Goal: Use online tool/utility: Utilize a website feature to perform a specific function

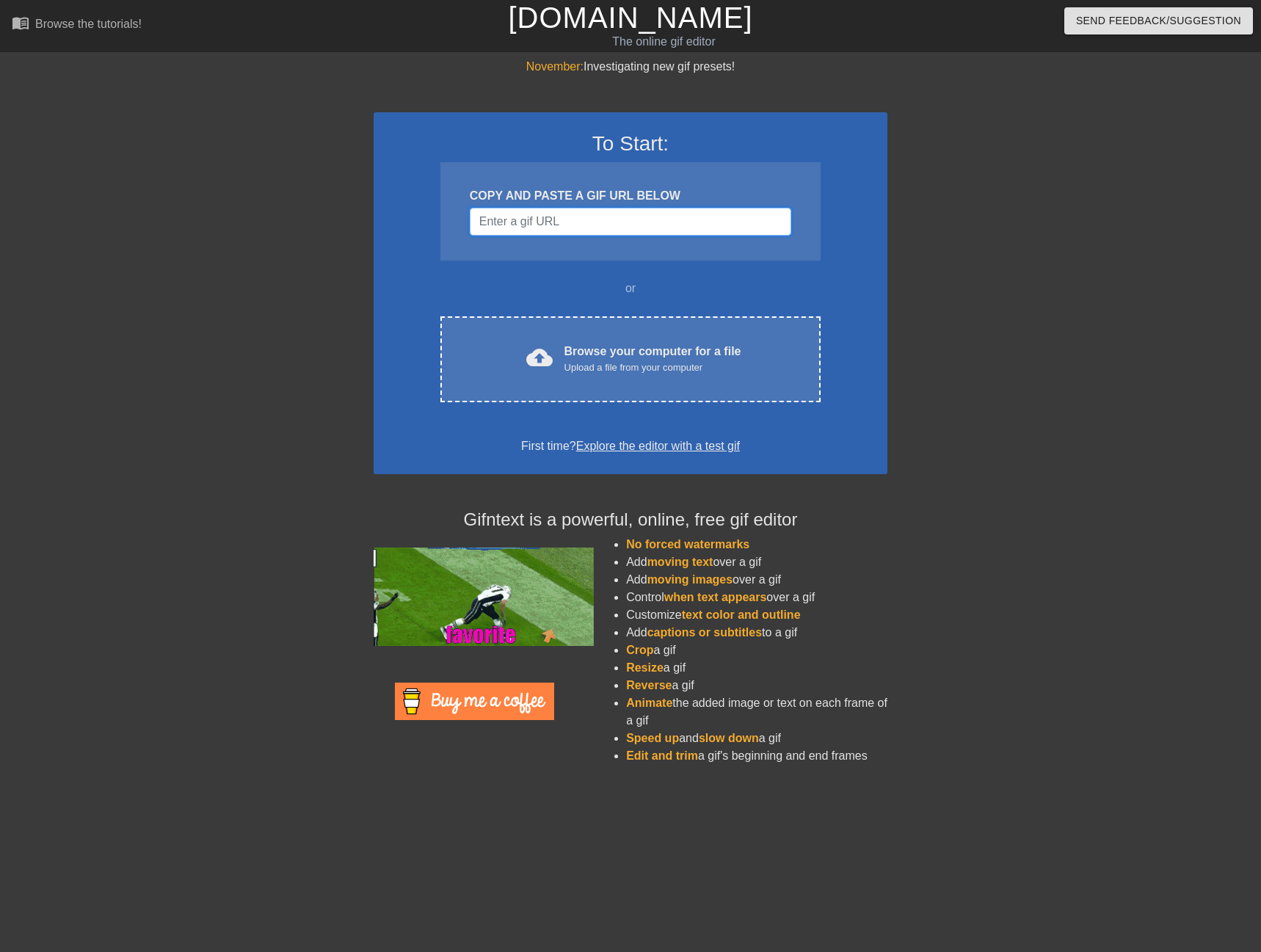
click at [616, 224] on input "Username" at bounding box center [631, 221] width 321 height 28
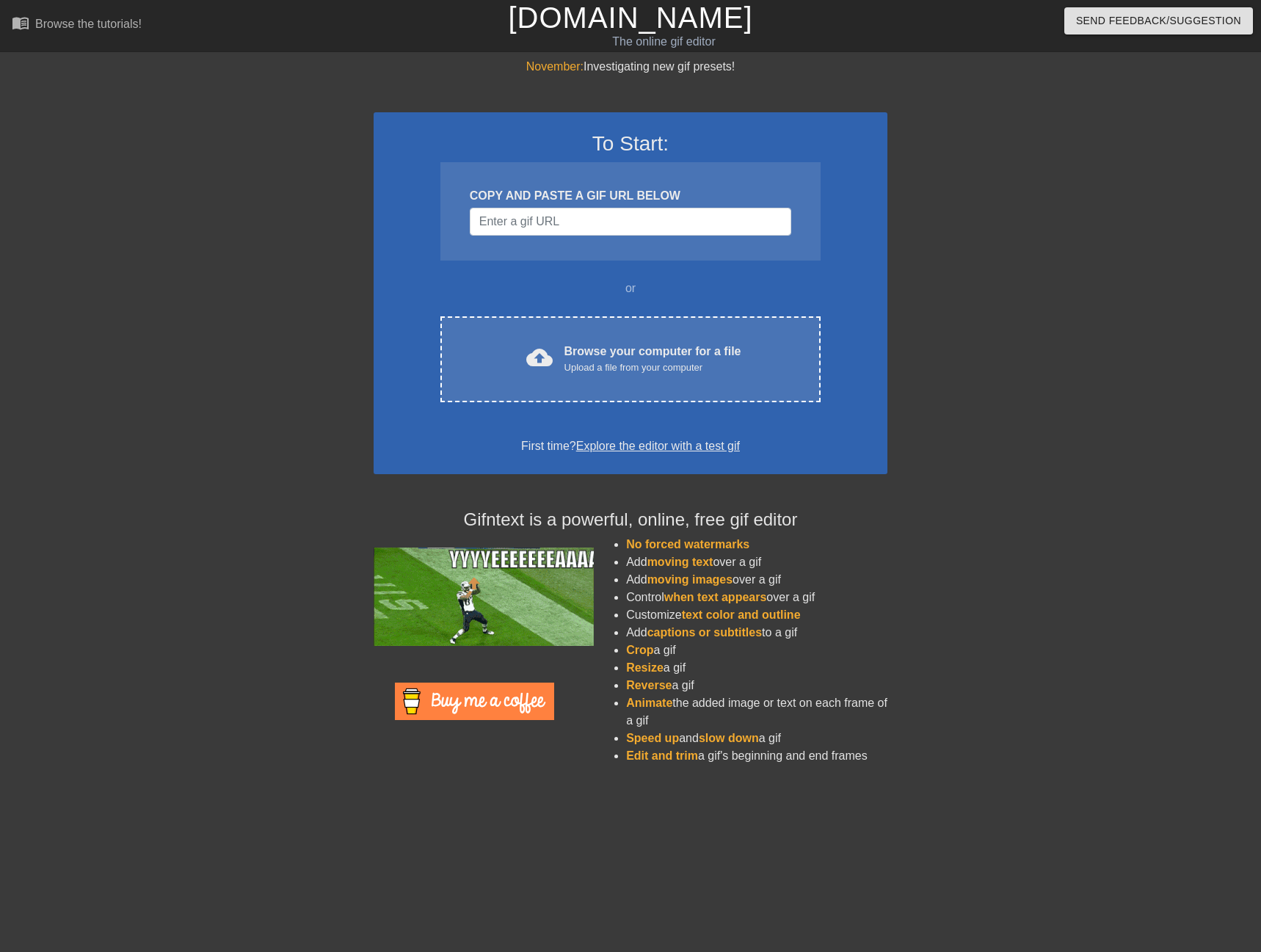
click at [627, 403] on div "To Start: COPY AND PASTE A GIF URL BELOW or cloud_upload Browse your computer f…" at bounding box center [631, 293] width 514 height 362
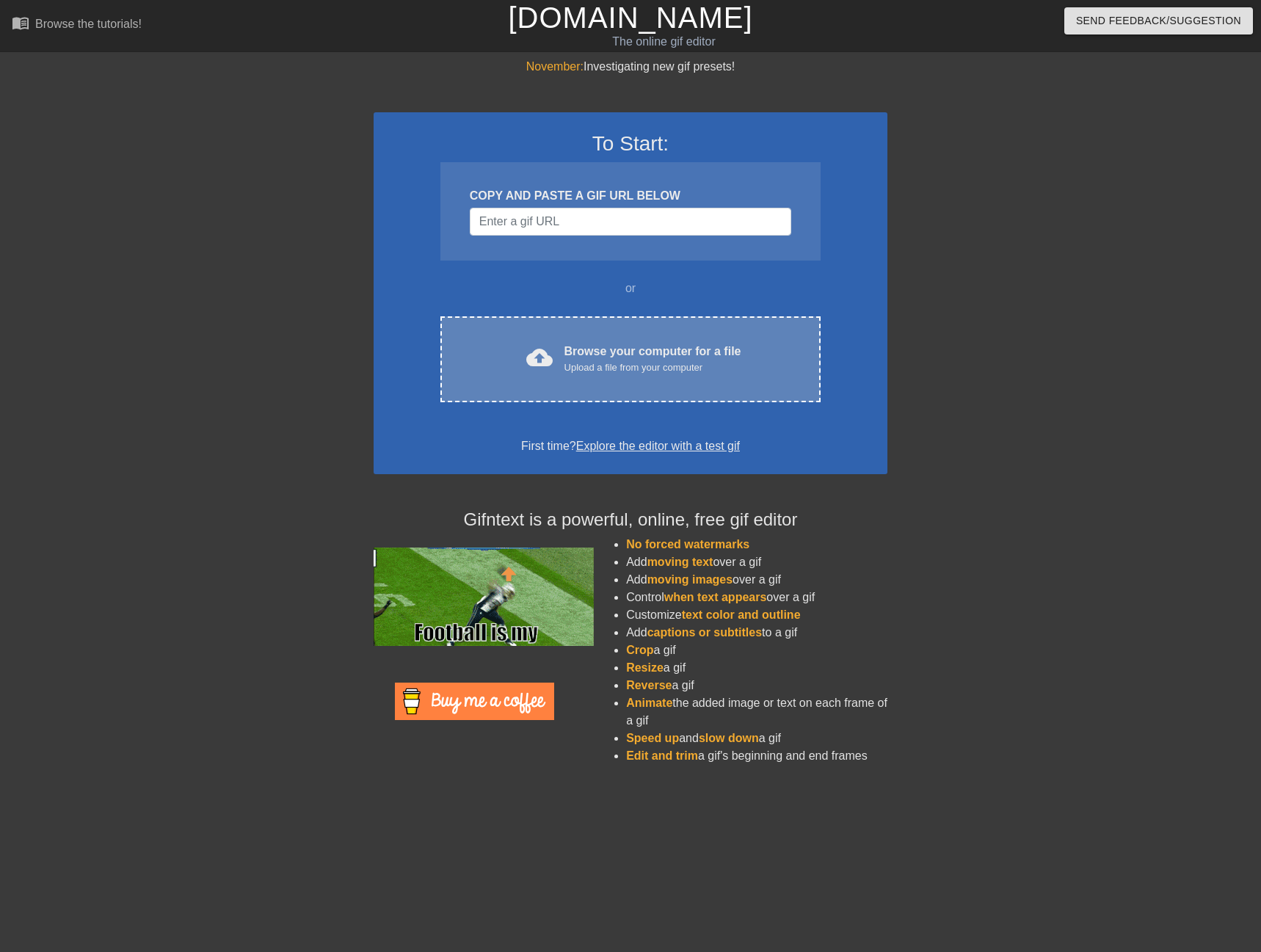
click at [627, 379] on div "cloud_upload Browse your computer for a file Upload a file from your computer C…" at bounding box center [630, 359] width 380 height 86
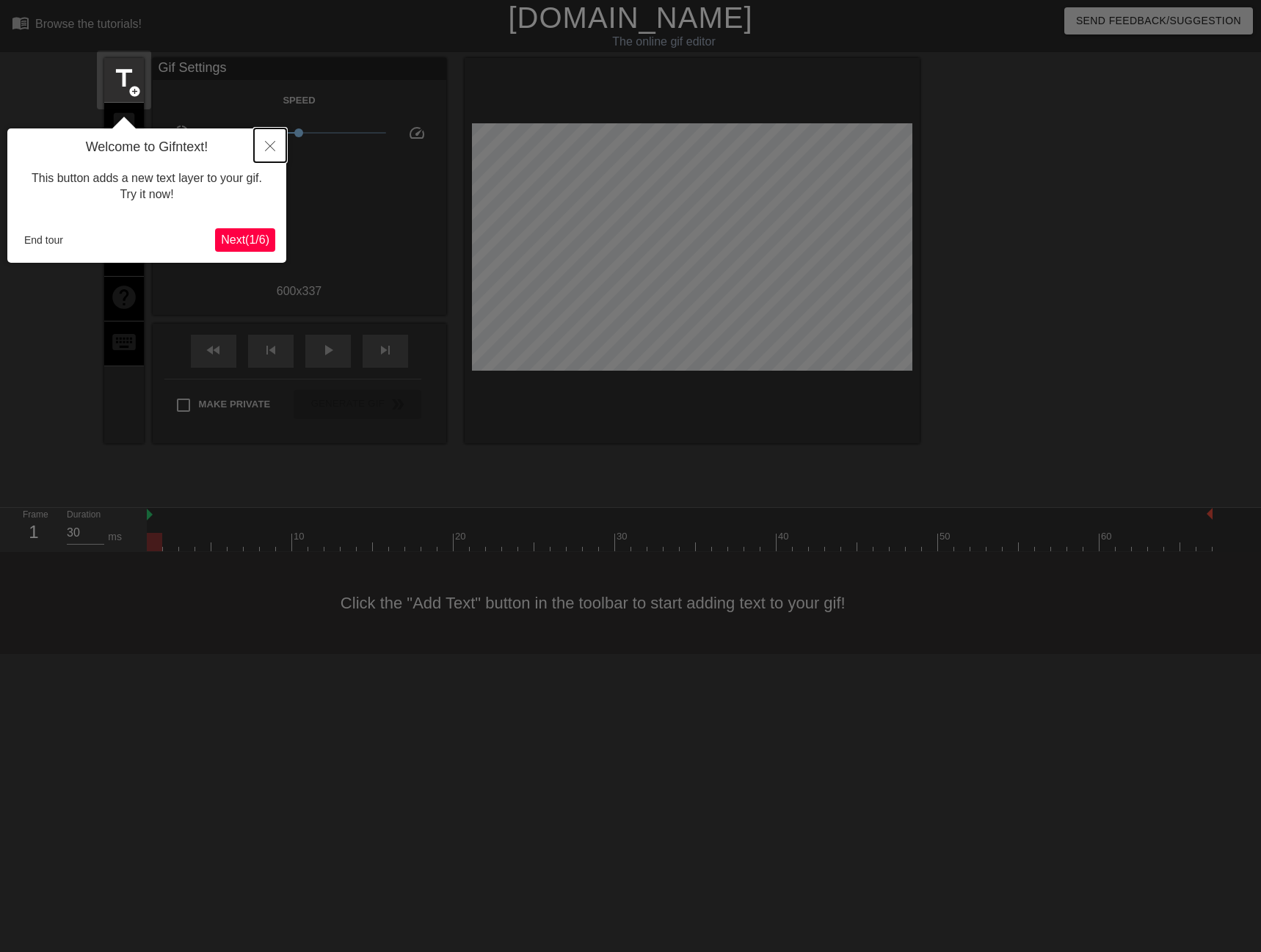
click at [271, 142] on icon "Close" at bounding box center [270, 145] width 10 height 10
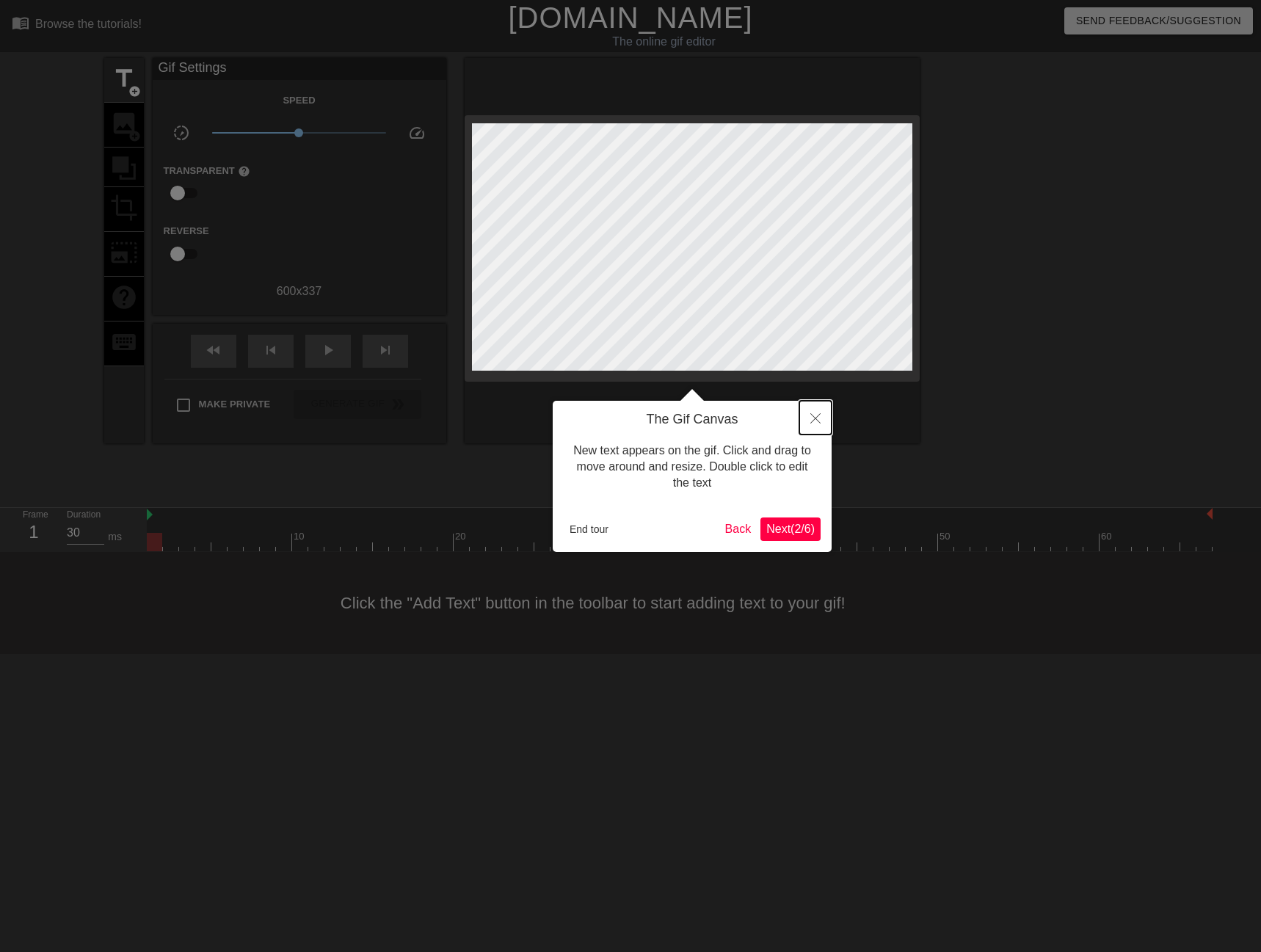
click at [826, 409] on button "Close" at bounding box center [816, 417] width 33 height 34
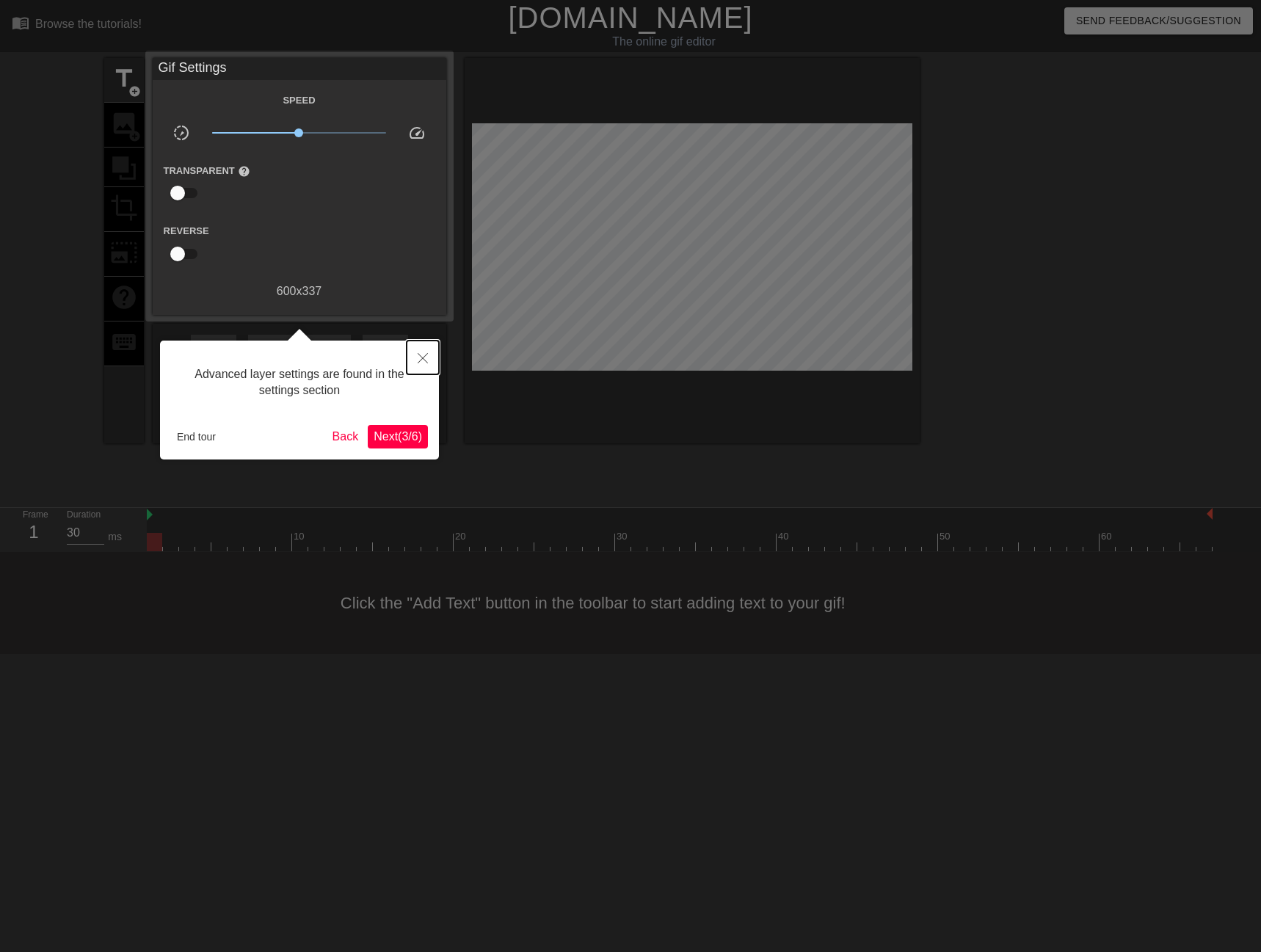
click at [417, 361] on button "Close" at bounding box center [423, 357] width 33 height 34
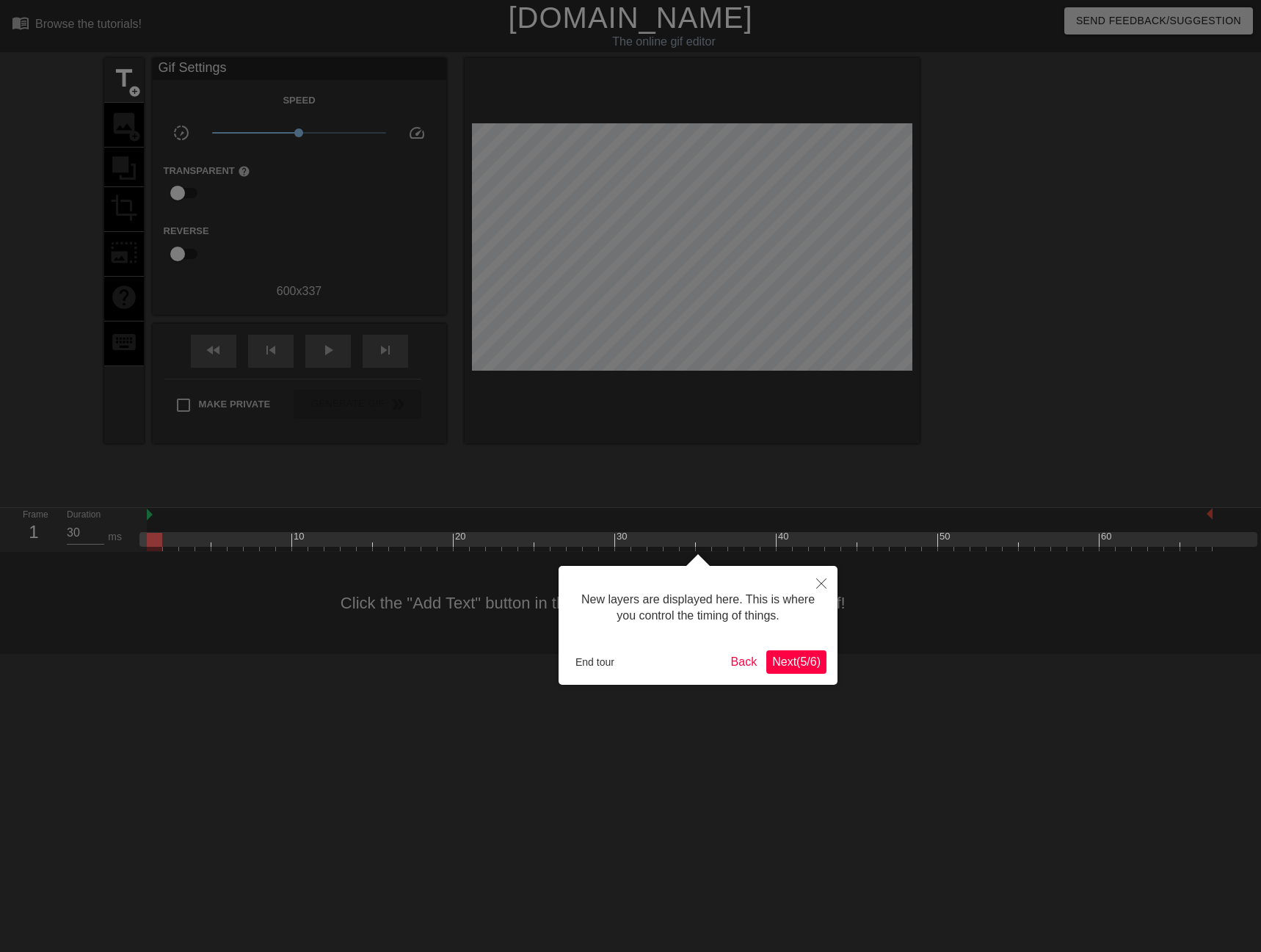
scroll to position [13, 0]
click at [809, 582] on button "Close" at bounding box center [822, 583] width 33 height 34
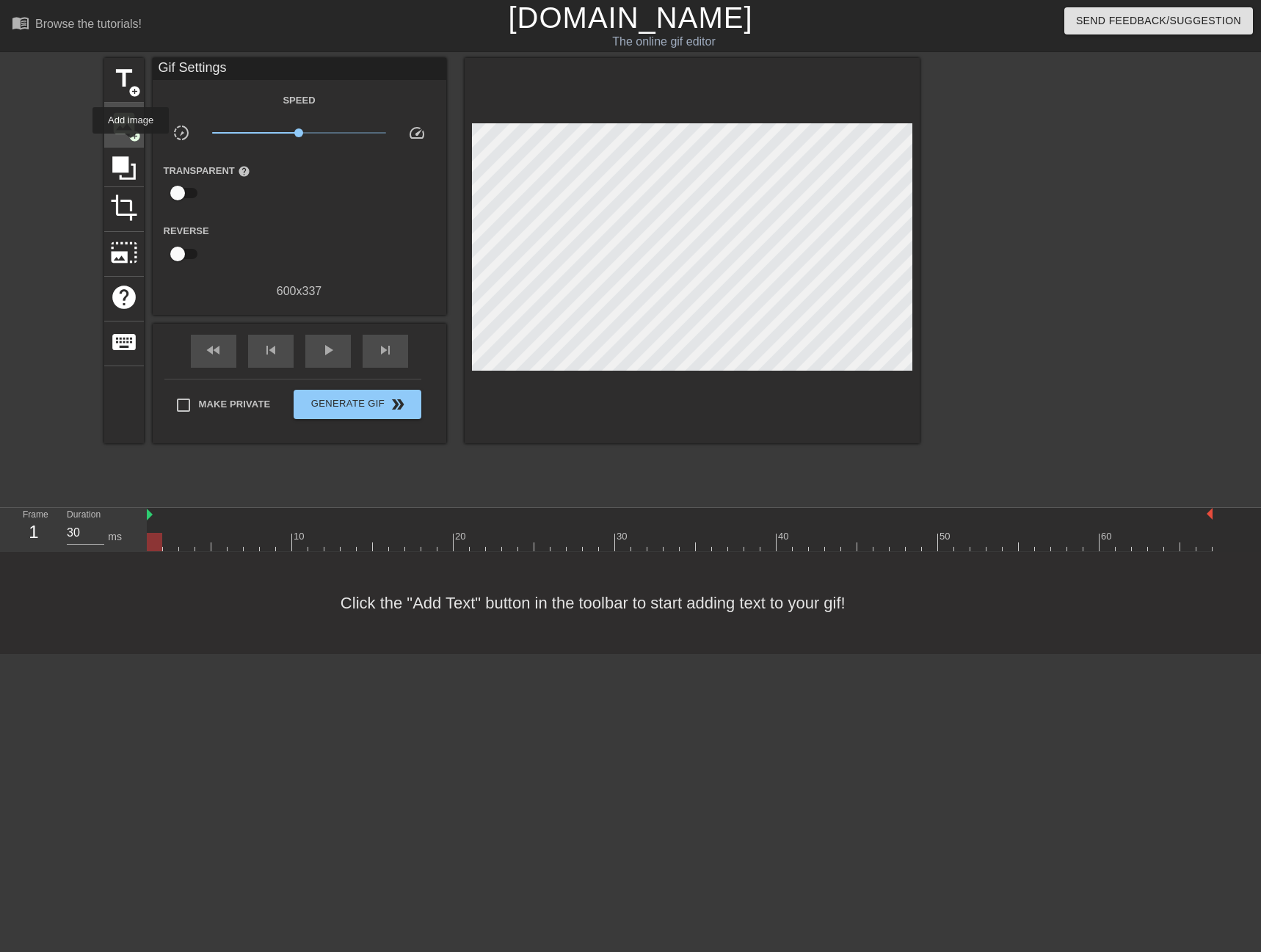
click at [124, 125] on span "image" at bounding box center [123, 123] width 28 height 28
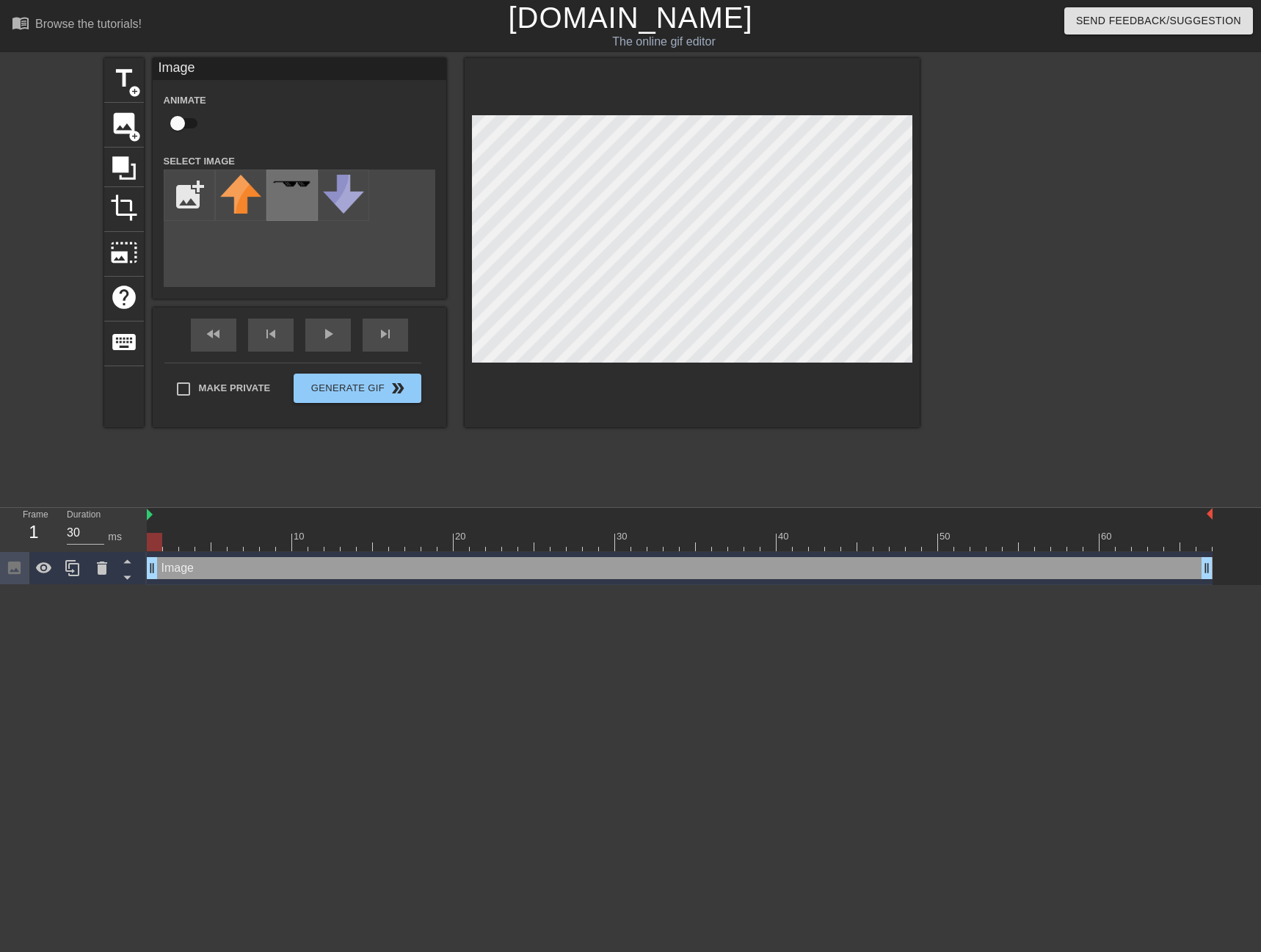
scroll to position [0, 0]
click at [138, 130] on span "add_circle" at bounding box center [135, 136] width 13 height 13
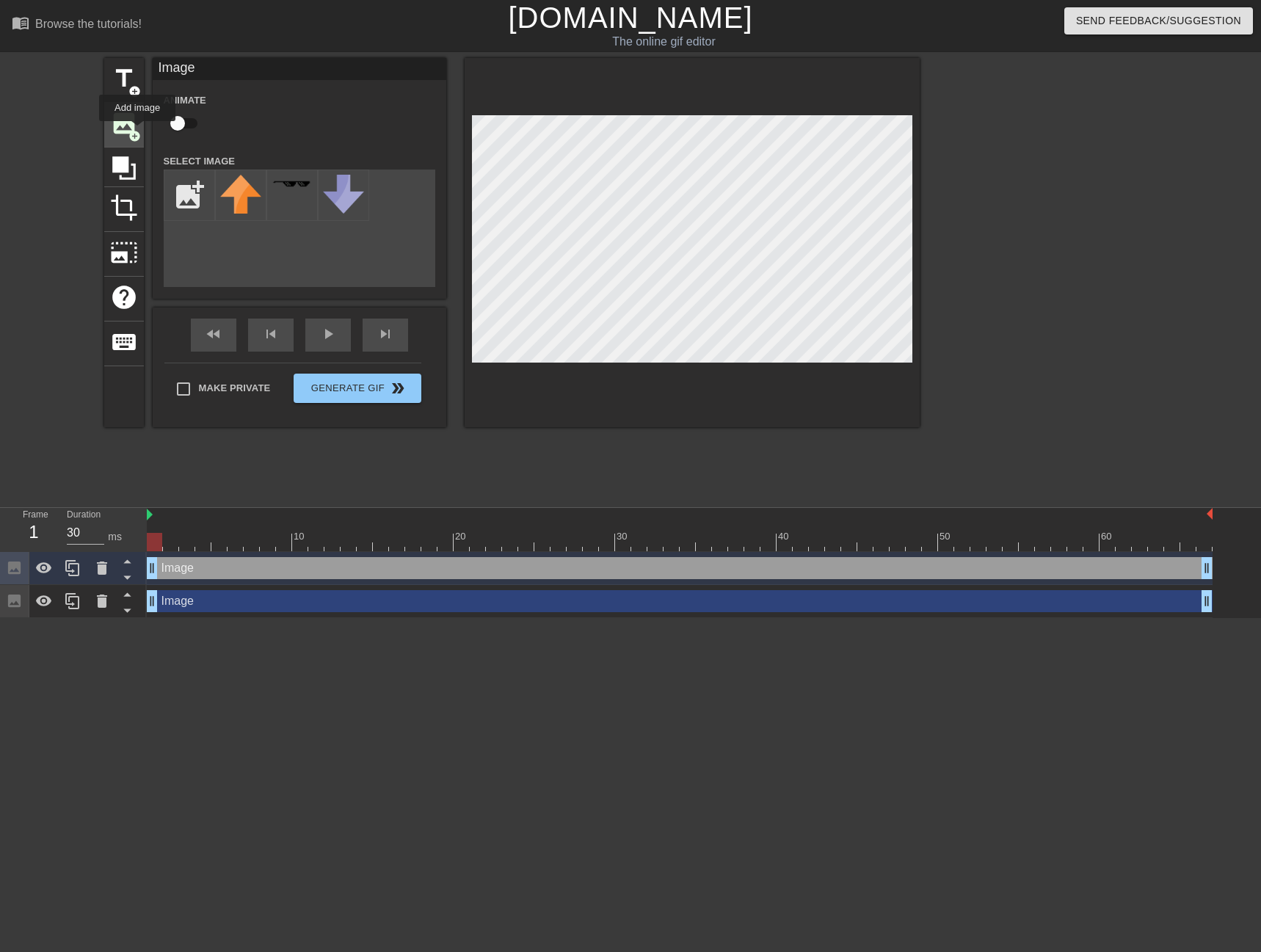
click at [137, 132] on span "add_circle" at bounding box center [135, 136] width 13 height 13
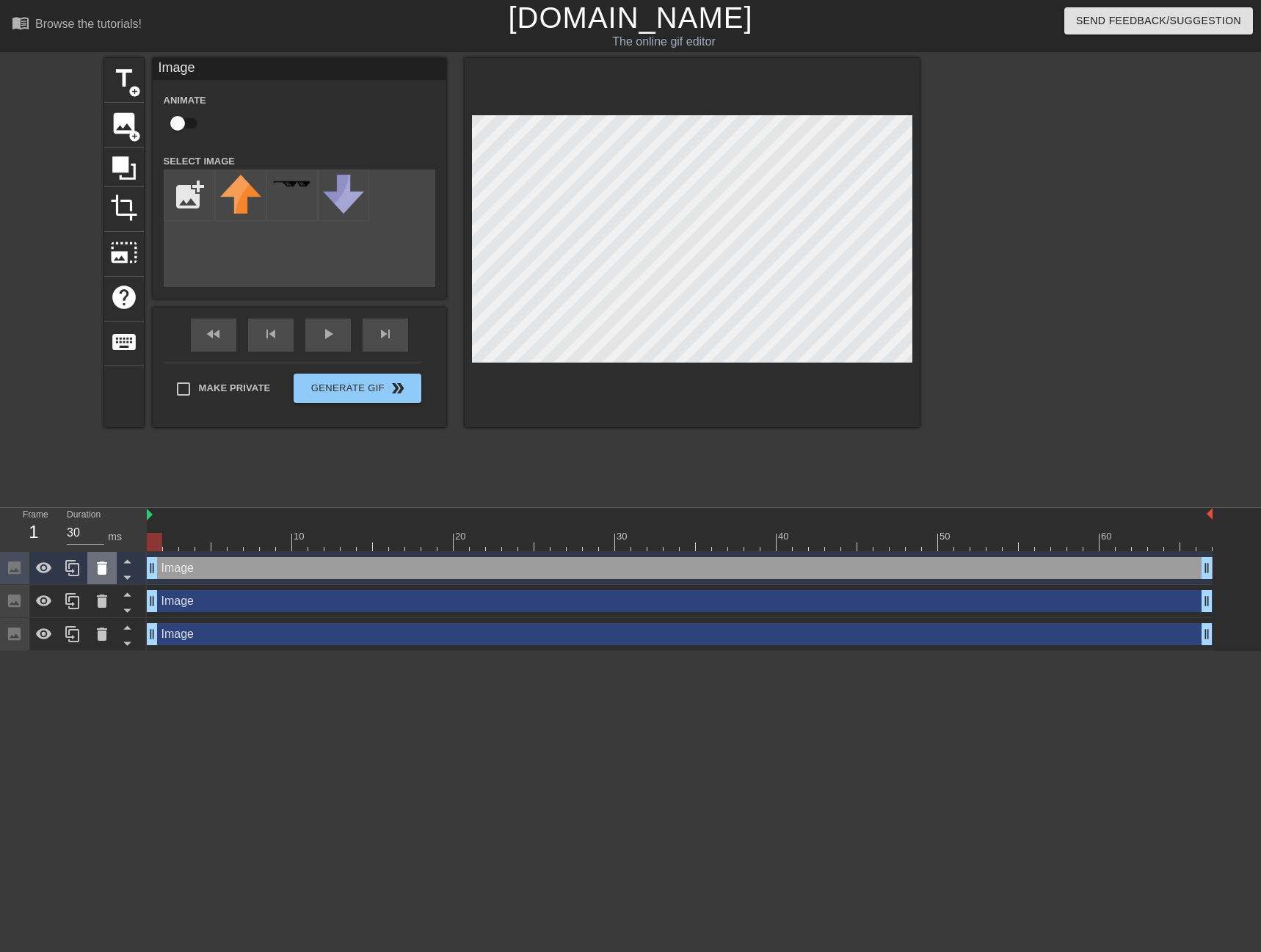
click at [102, 573] on icon at bounding box center [102, 568] width 10 height 14
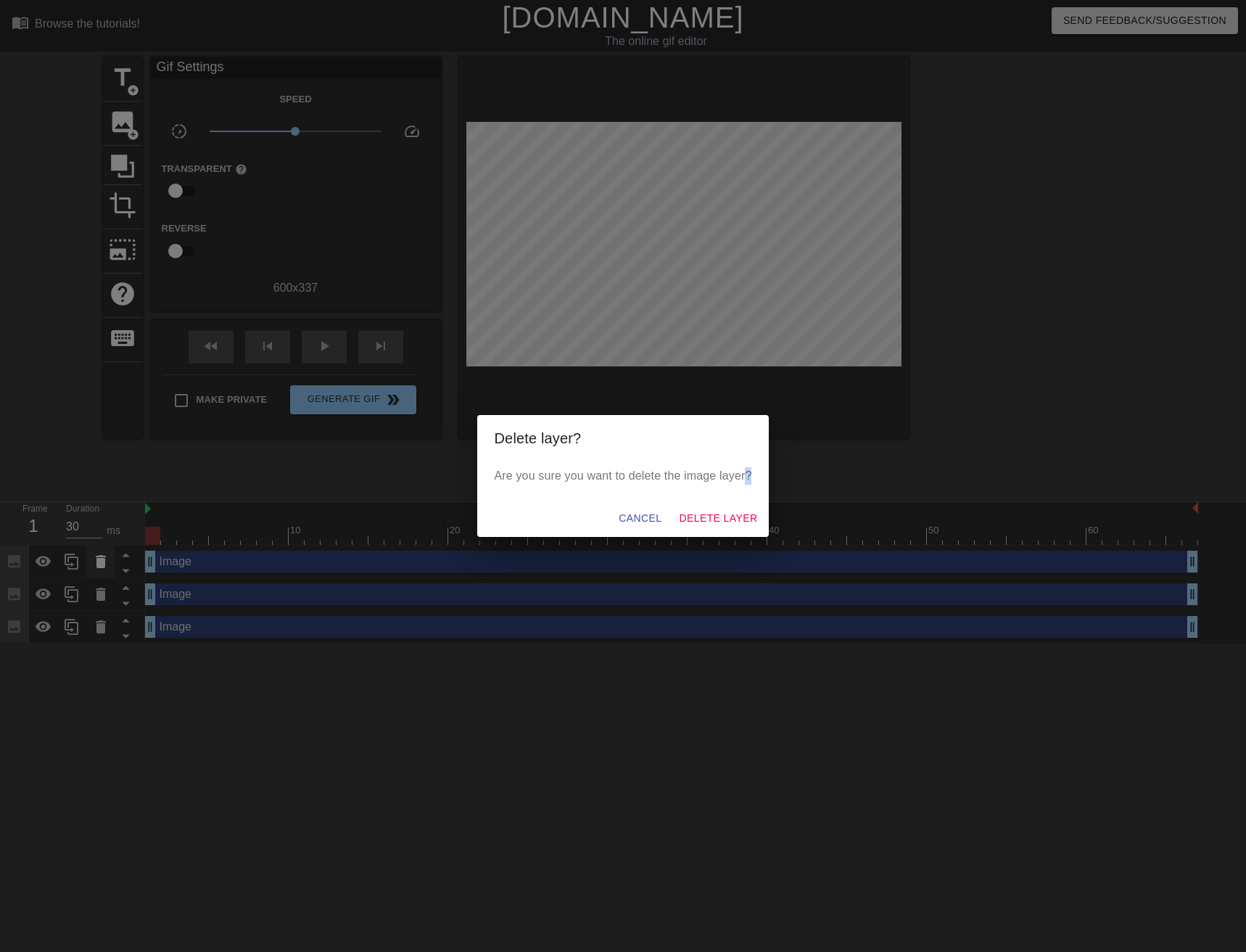
click at [100, 566] on div "Delete layer? Are you sure you want to delete the image layer? Cancel Delete La…" at bounding box center [623, 476] width 1246 height 952
click at [722, 511] on span "Delete Layer" at bounding box center [718, 519] width 78 height 18
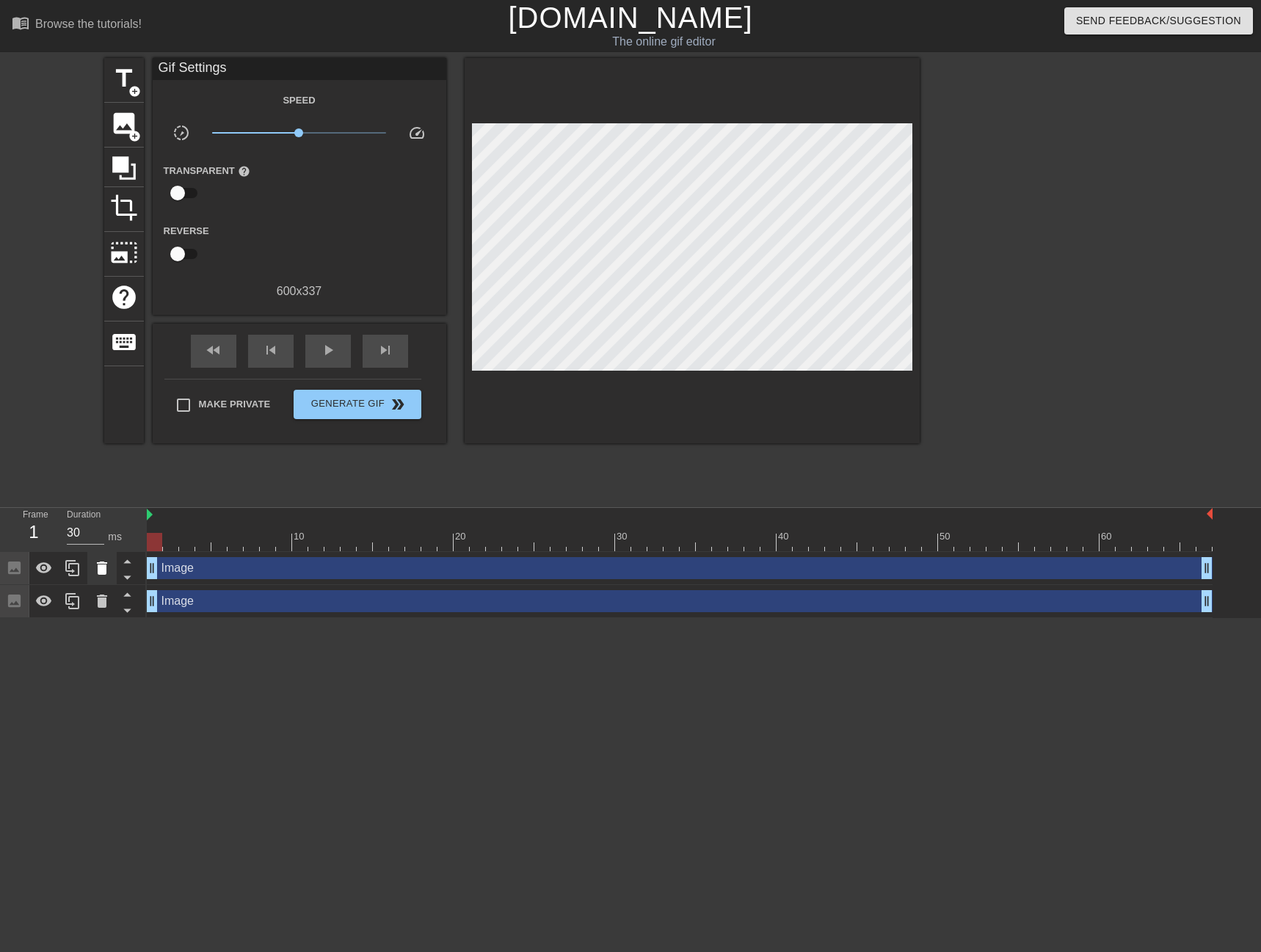
click at [113, 570] on div at bounding box center [102, 568] width 29 height 33
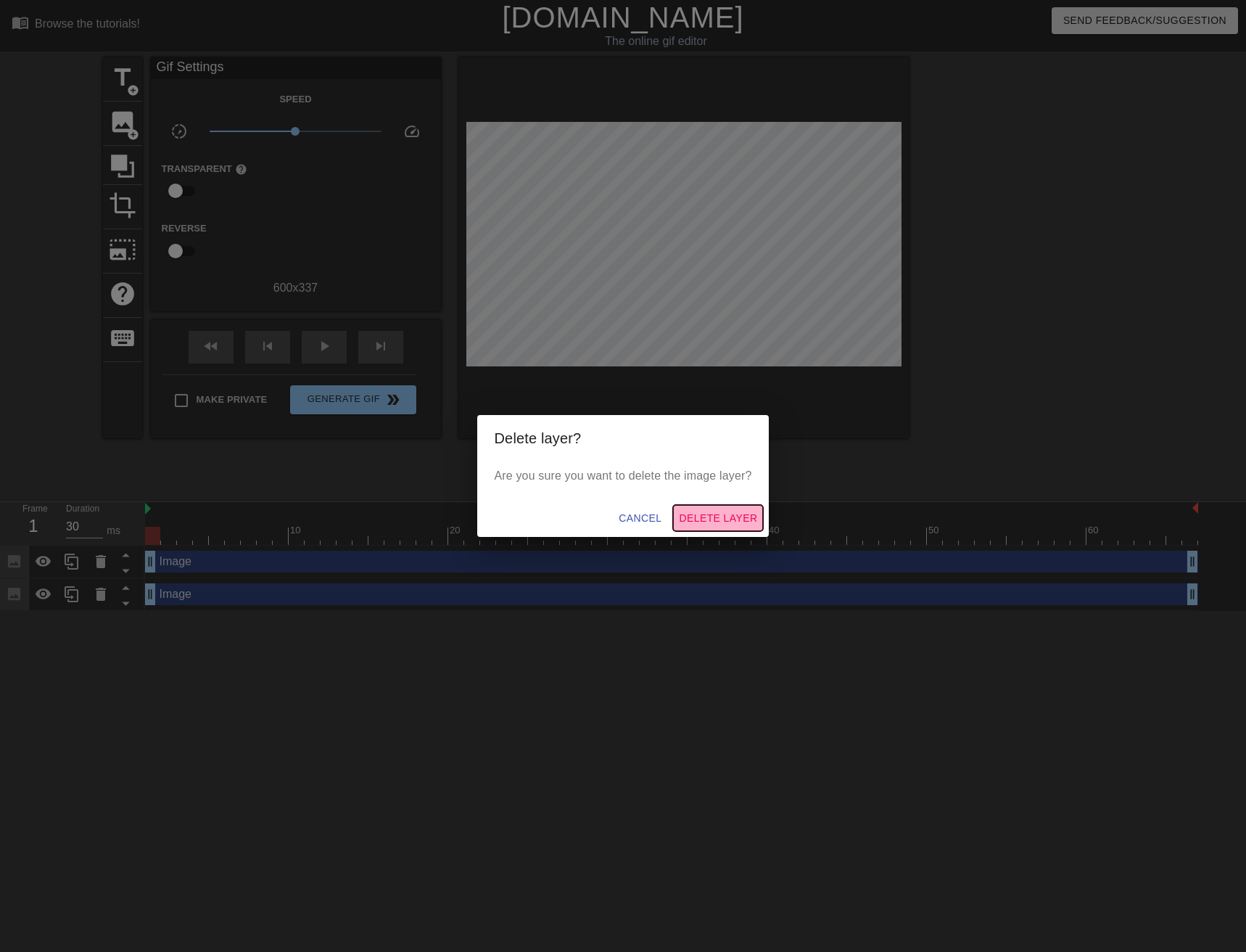
click at [749, 515] on span "Delete Layer" at bounding box center [718, 519] width 78 height 18
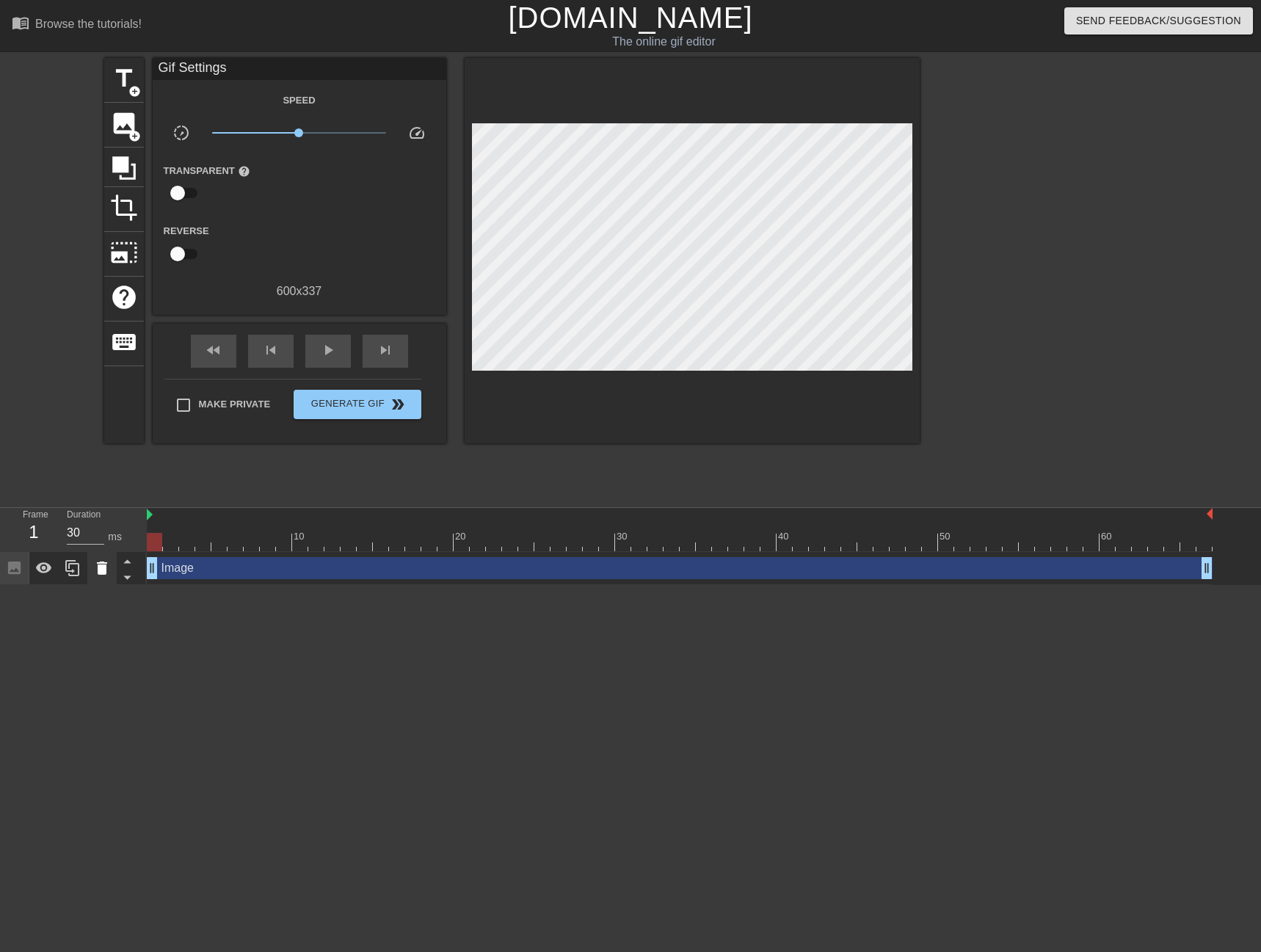
click at [102, 574] on icon at bounding box center [102, 568] width 10 height 14
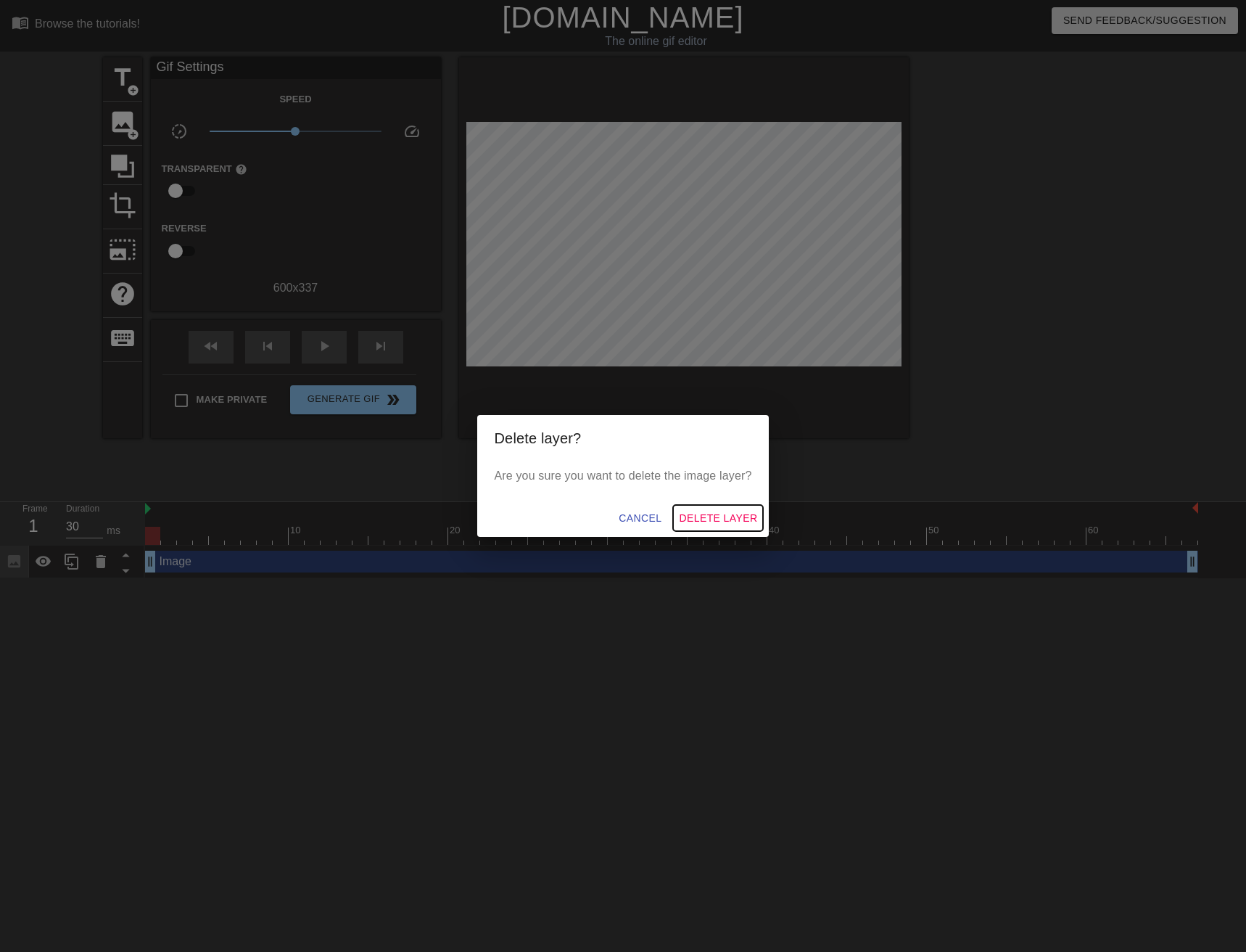
click at [722, 519] on span "Delete Layer" at bounding box center [718, 519] width 78 height 18
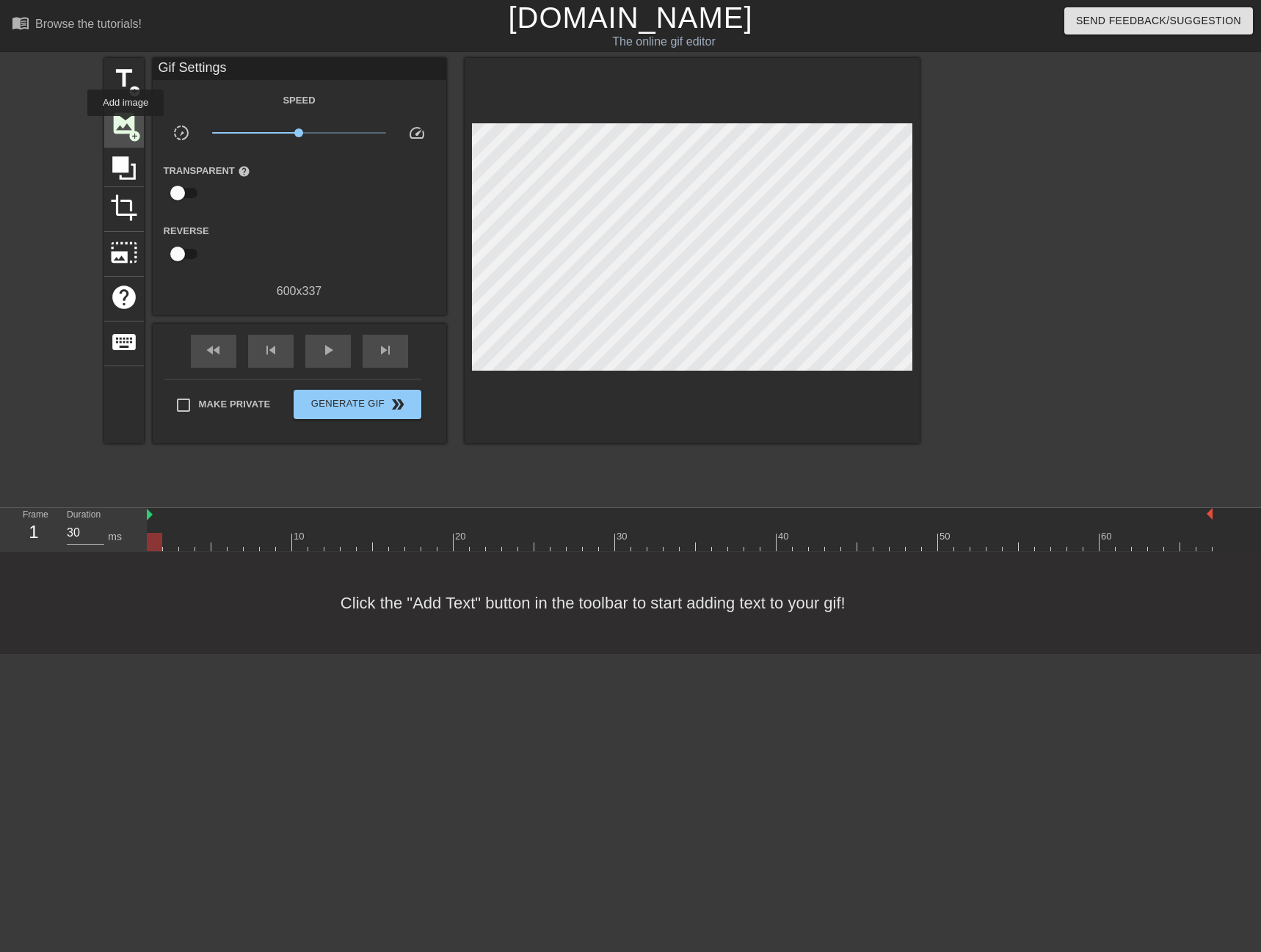
click at [125, 126] on span "image" at bounding box center [123, 123] width 28 height 28
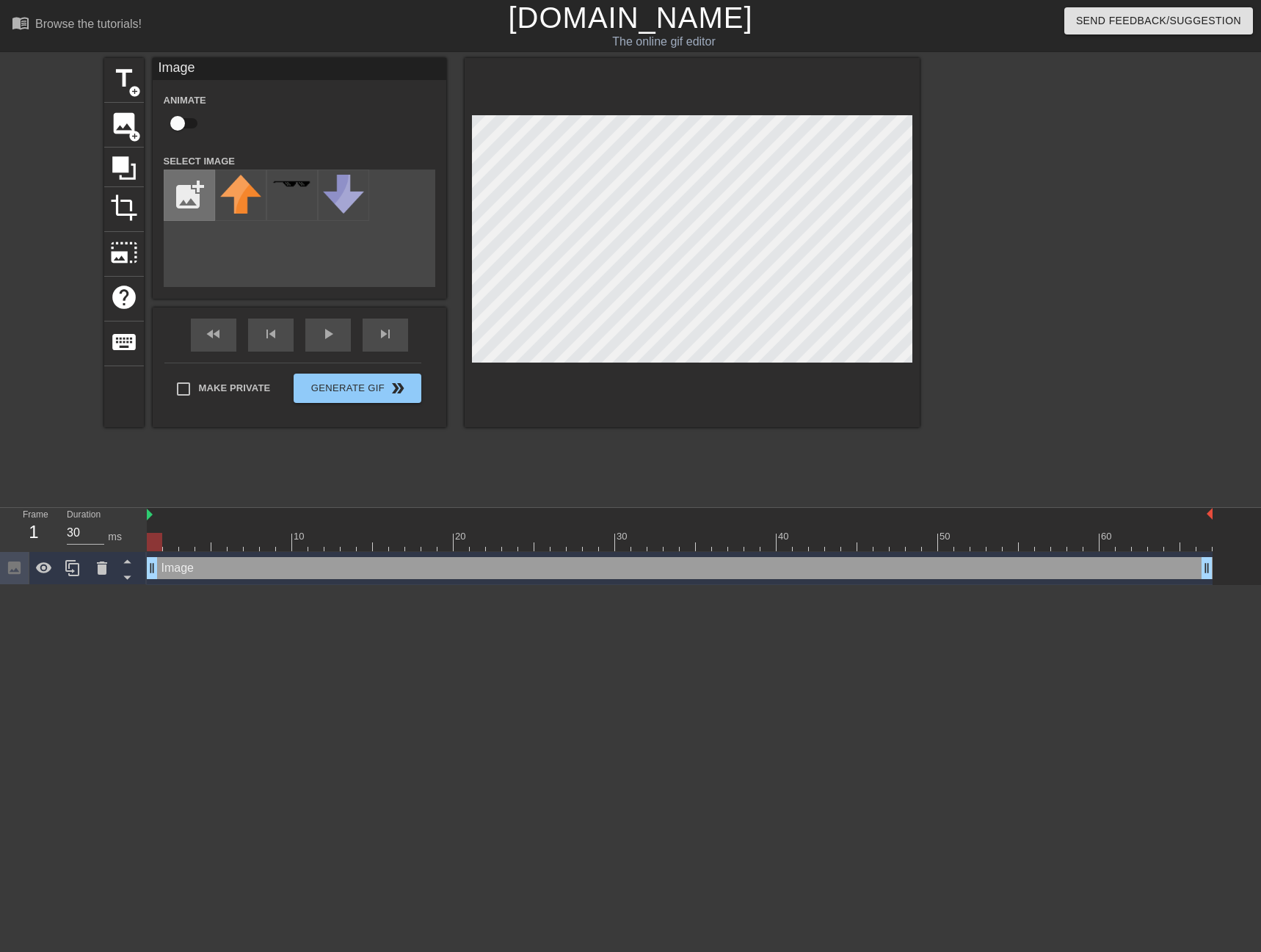
click at [174, 198] on input "file" at bounding box center [189, 195] width 50 height 50
type input "C:\fakepath\zakpurple.PNG"
click at [254, 194] on img at bounding box center [241, 186] width 41 height 25
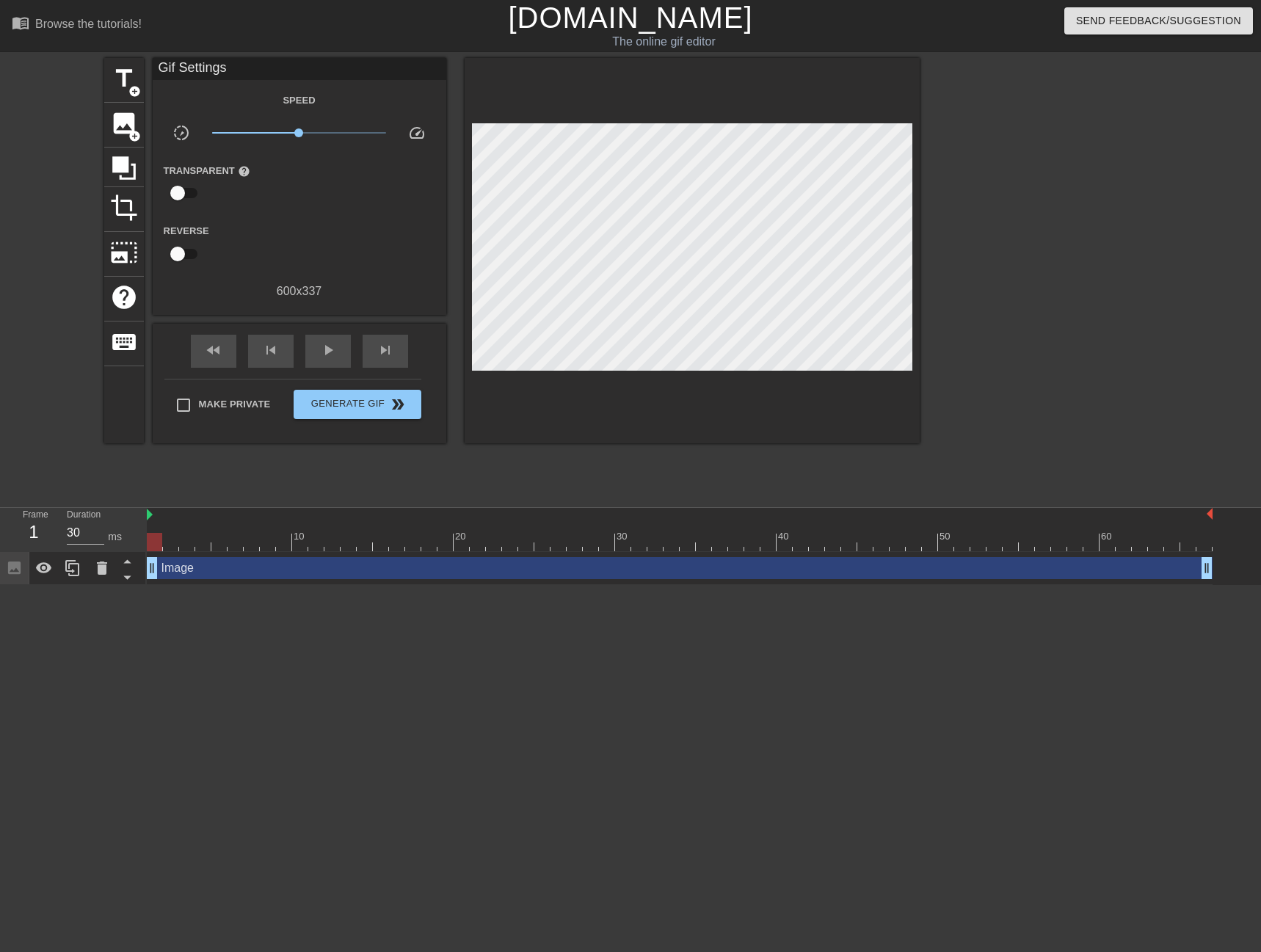
click at [241, 474] on div "title add_circle image add_circle crop photo_size_select_large help keyboard Gi…" at bounding box center [512, 278] width 815 height 440
type input "30"
click at [372, 400] on span "Generate Gif double_arrow" at bounding box center [357, 404] width 115 height 17
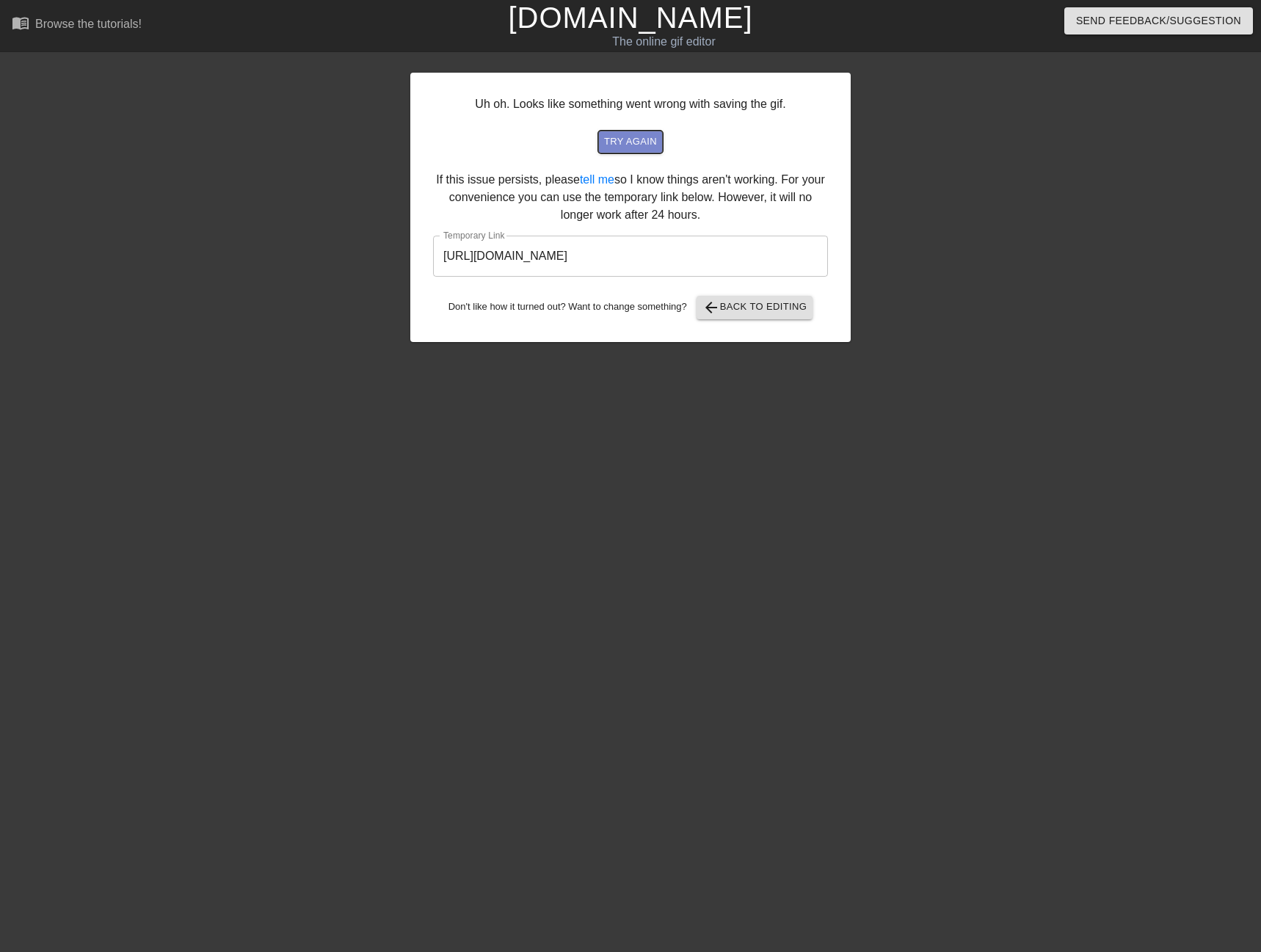
click at [634, 142] on span "try again" at bounding box center [631, 142] width 53 height 17
click at [690, 241] on input "[URL][DOMAIN_NAME]" at bounding box center [630, 256] width 395 height 41
click at [758, 256] on input "[URL][DOMAIN_NAME]" at bounding box center [630, 256] width 395 height 41
drag, startPoint x: 760, startPoint y: 259, endPoint x: 343, endPoint y: 271, distance: 417.2
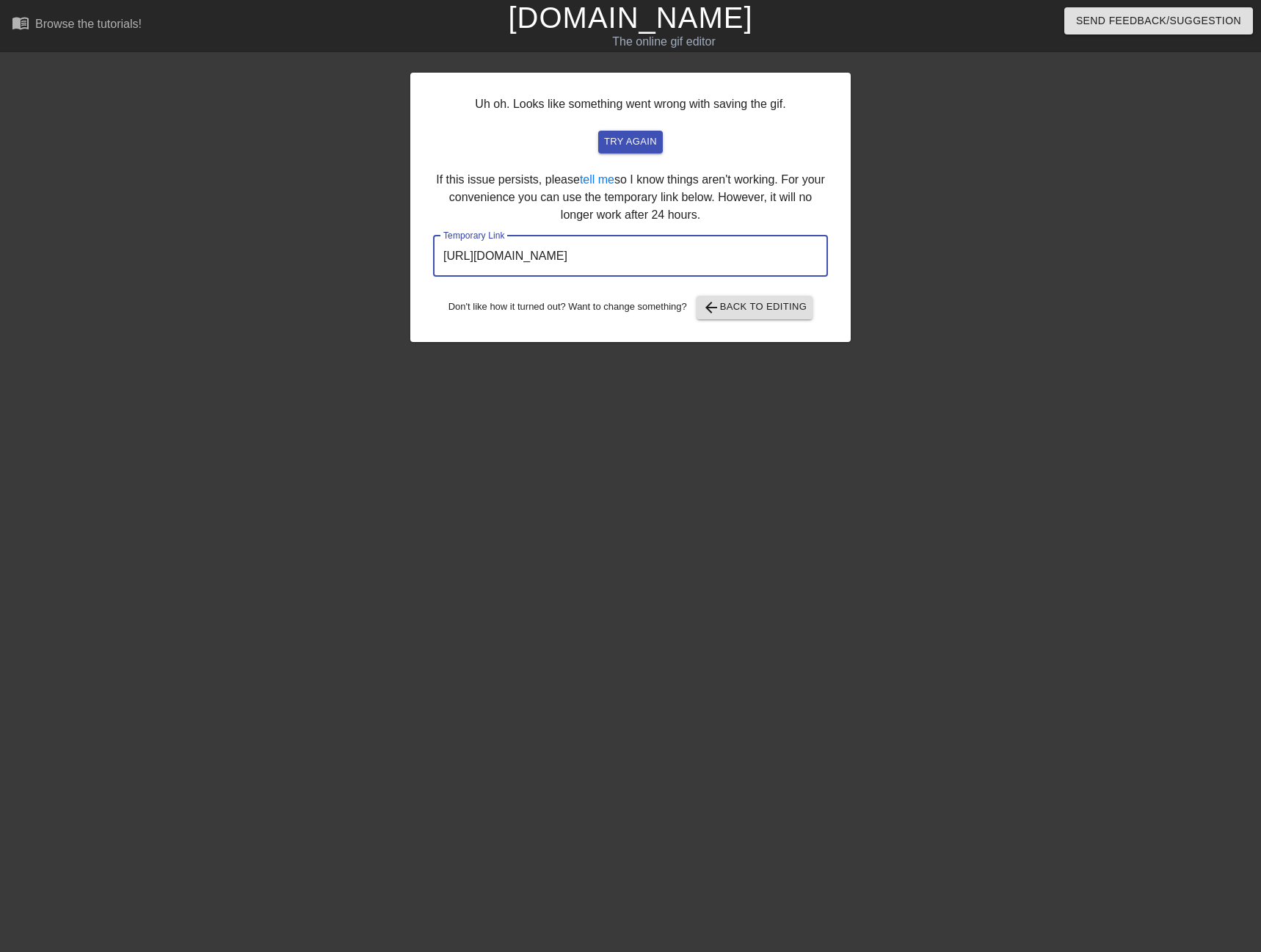
click at [343, 271] on div "Uh oh. Looks like something went wrong with saving the gif. try again If this i…" at bounding box center [630, 278] width 1261 height 440
